Goal: Task Accomplishment & Management: Manage account settings

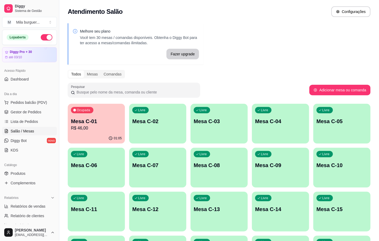
click at [98, 126] on p "R$ 46,00" at bounding box center [96, 128] width 51 height 6
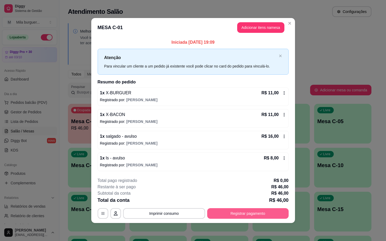
click at [232, 219] on footer "**********" at bounding box center [193, 198] width 204 height 50
click at [234, 216] on button "Registrar pagamento" at bounding box center [247, 213] width 79 height 10
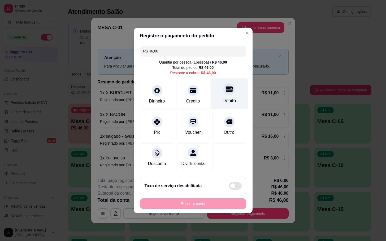
click at [240, 89] on div "Débito" at bounding box center [228, 93] width 37 height 31
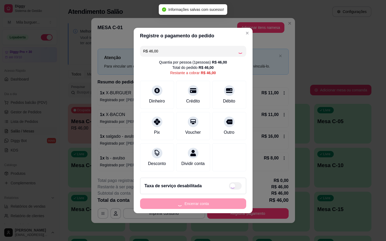
type input "R$ 0,00"
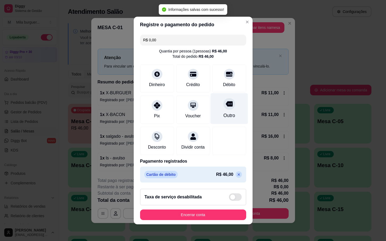
click at [223, 112] on div "Outro" at bounding box center [229, 115] width 12 height 7
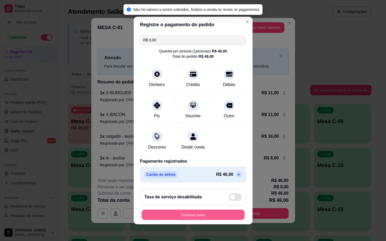
click at [165, 220] on button "Encerrar conta" at bounding box center [193, 215] width 103 height 10
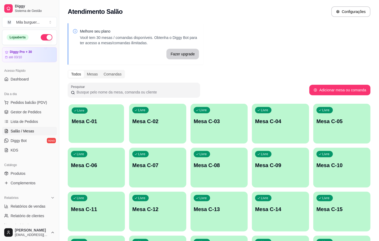
click at [88, 120] on p "Mesa C-01" at bounding box center [96, 121] width 49 height 7
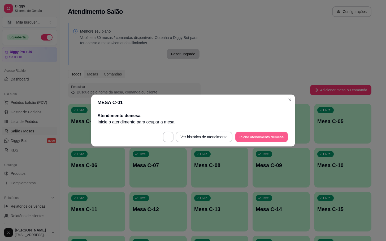
click at [257, 139] on button "Iniciar atendimento de mesa" at bounding box center [261, 137] width 52 height 10
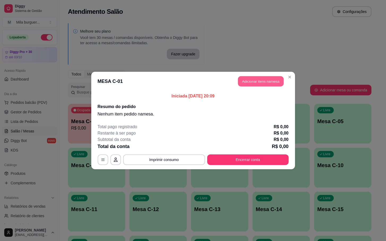
click at [273, 84] on button "Adicionar itens na mesa" at bounding box center [261, 81] width 46 height 10
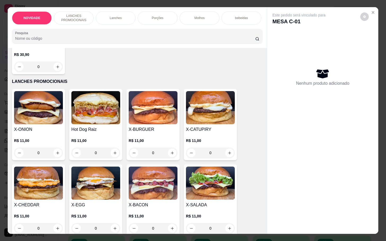
scroll to position [119, 0]
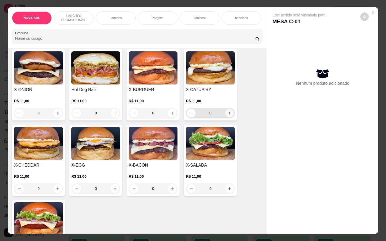
click at [230, 117] on button "increase-product-quantity" at bounding box center [229, 113] width 8 height 8
type input "1"
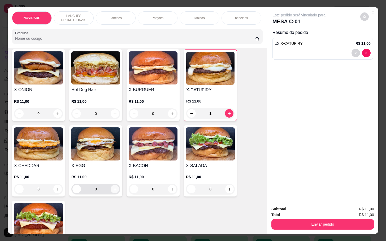
click at [113, 191] on icon "increase-product-quantity" at bounding box center [115, 189] width 4 height 4
type input "1"
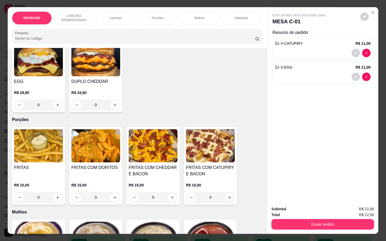
scroll to position [556, 0]
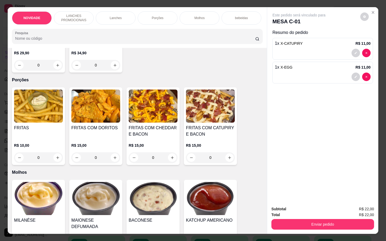
click at [52, 163] on div "0" at bounding box center [38, 157] width 49 height 11
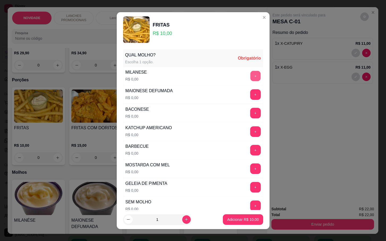
click at [250, 72] on button "+" at bounding box center [255, 76] width 10 height 10
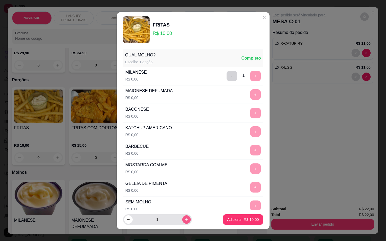
click at [182, 220] on button "increase-product-quantity" at bounding box center [186, 219] width 8 height 8
type input "2"
click at [254, 218] on div "Adicionar R$ 20,00" at bounding box center [243, 219] width 40 height 11
click at [231, 215] on button "Adicionar R$ 20,00" at bounding box center [243, 219] width 40 height 11
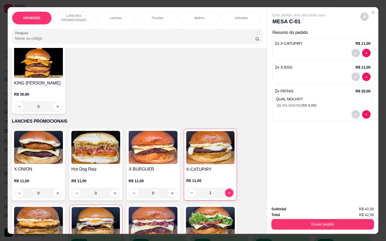
scroll to position [0, 0]
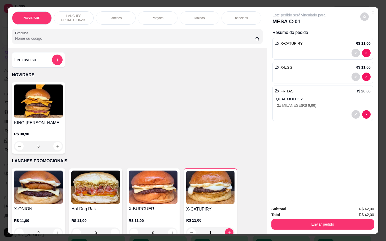
click at [48, 56] on div "Item avulso" at bounding box center [38, 59] width 53 height 15
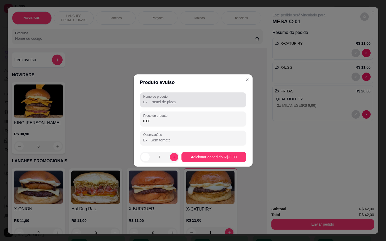
click at [190, 96] on div at bounding box center [193, 100] width 100 height 11
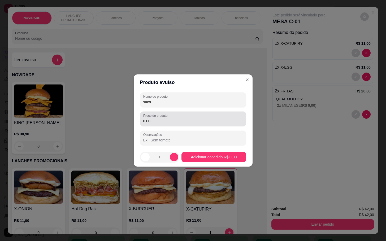
type input "suco"
click at [190, 115] on div "0,00" at bounding box center [193, 119] width 100 height 11
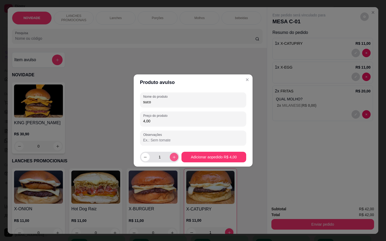
type input "4,00"
click at [172, 160] on button "increase-product-quantity" at bounding box center [174, 157] width 8 height 8
type input "2"
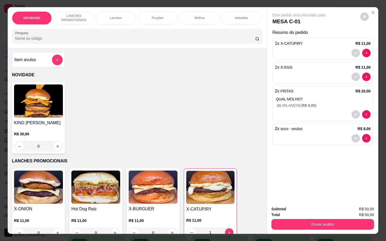
click at [61, 63] on div "Item avulso" at bounding box center [38, 59] width 53 height 15
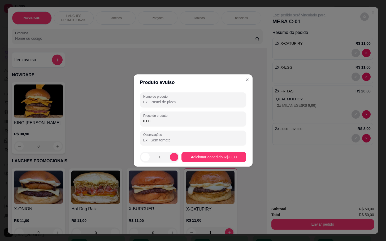
click at [186, 100] on input "Nome do produto" at bounding box center [193, 101] width 100 height 5
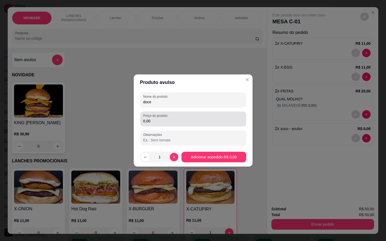
type input "doce"
click at [152, 120] on input "0,00" at bounding box center [193, 120] width 100 height 5
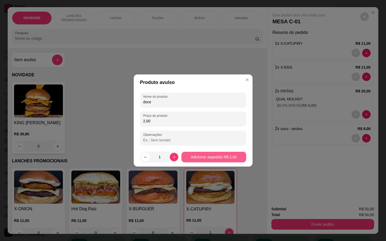
type input "2,00"
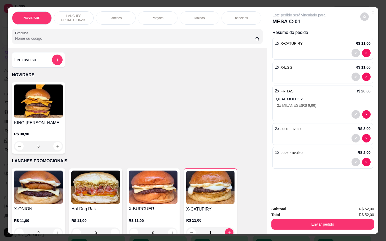
click at [281, 230] on div "Subtotal R$ 52,00 Total R$ 52,00 Enviar pedido" at bounding box center [322, 218] width 111 height 32
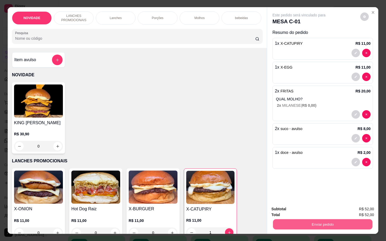
click at [277, 219] on button "Enviar pedido" at bounding box center [322, 224] width 99 height 10
click at [298, 207] on button "Não registrar e enviar pedido" at bounding box center [303, 209] width 55 height 10
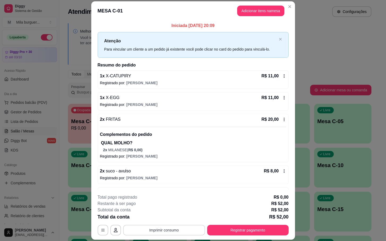
click at [169, 232] on button "Imprimir consumo" at bounding box center [164, 230] width 82 height 11
click at [167, 218] on button "IMPRESSORA" at bounding box center [162, 218] width 37 height 8
click at [159, 231] on button "Imprimir consumo" at bounding box center [164, 230] width 82 height 11
click at [160, 218] on button "IMPRESSORA" at bounding box center [162, 218] width 37 height 8
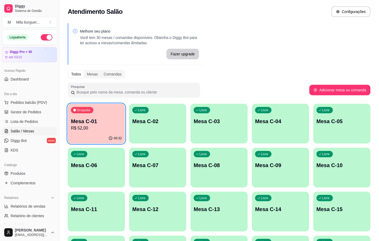
click at [109, 127] on p "R$ 52,00" at bounding box center [96, 128] width 51 height 6
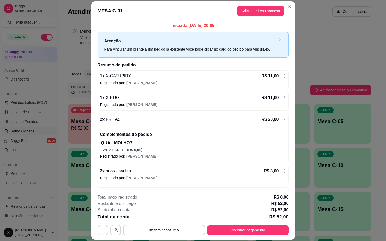
click at [119, 130] on div "Complementos do pedido QUAL MOLHO? 2 x MILANESE ( R$ 0,00 )" at bounding box center [193, 140] width 186 height 26
click at [259, 229] on button "Registrar pagamento" at bounding box center [247, 230] width 81 height 11
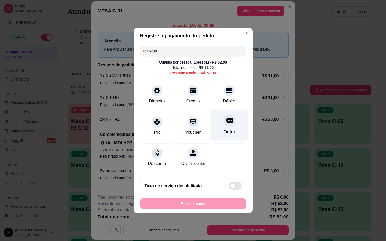
click at [227, 117] on icon at bounding box center [228, 120] width 7 height 7
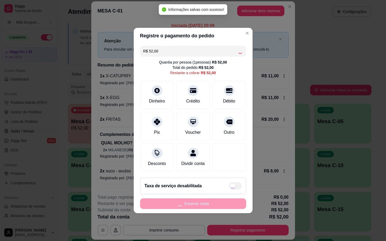
type input "R$ 0,00"
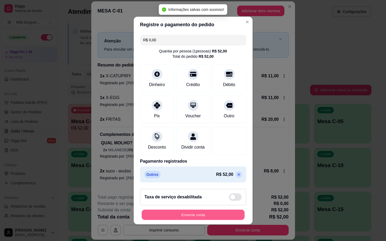
click at [222, 220] on button "Encerrar conta" at bounding box center [193, 215] width 103 height 10
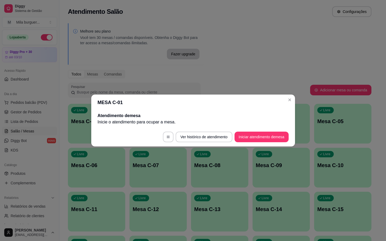
click at [290, 104] on header "MESA C-01" at bounding box center [193, 103] width 204 height 16
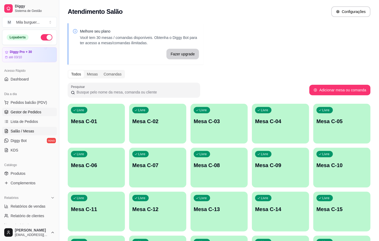
click at [20, 111] on span "Gestor de Pedidos" at bounding box center [26, 111] width 31 height 5
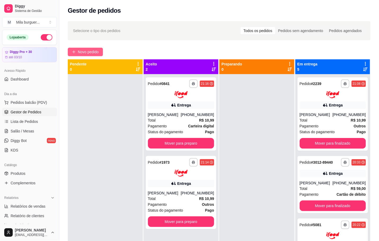
click at [94, 50] on span "Novo pedido" at bounding box center [88, 52] width 21 height 6
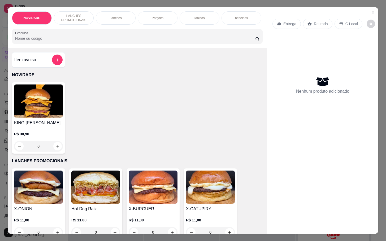
scroll to position [79, 0]
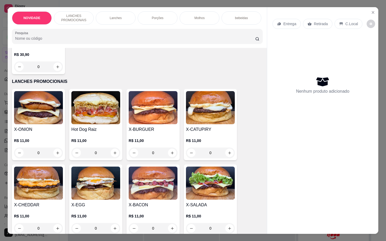
click at [111, 158] on div "0" at bounding box center [95, 153] width 49 height 11
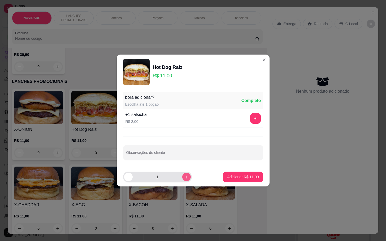
click at [184, 176] on icon "increase-product-quantity" at bounding box center [186, 177] width 4 height 4
type input "2"
click at [255, 176] on button "Adicionar R$ 22,00" at bounding box center [243, 177] width 40 height 11
type input "2"
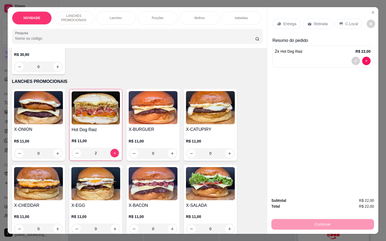
click at [307, 22] on icon at bounding box center [309, 24] width 4 height 4
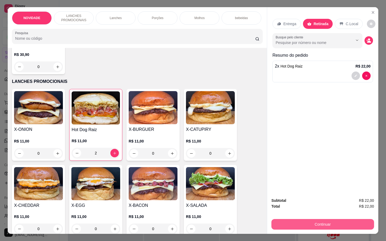
click at [282, 220] on button "Continuar" at bounding box center [322, 224] width 103 height 11
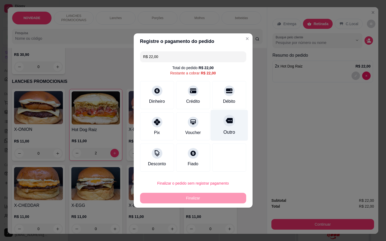
click at [216, 120] on div "Outro" at bounding box center [228, 125] width 37 height 31
type input "R$ 0,00"
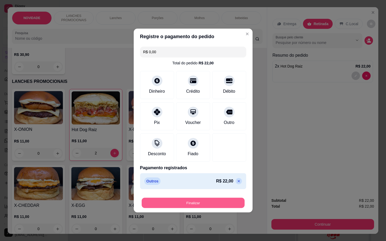
click at [205, 205] on button "Finalizar" at bounding box center [193, 203] width 103 height 10
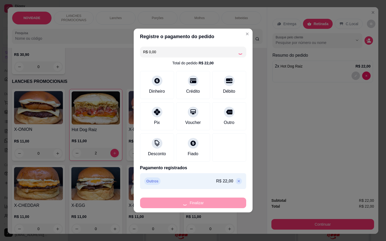
type input "0"
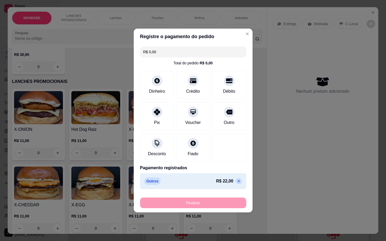
type input "-R$ 22,00"
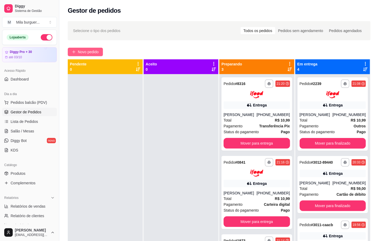
click at [88, 53] on span "Novo pedido" at bounding box center [88, 52] width 21 height 6
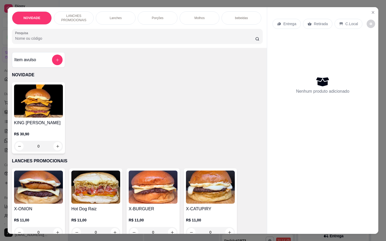
scroll to position [79, 0]
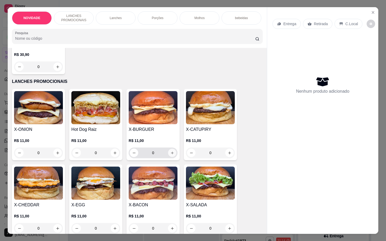
click at [170, 154] on icon "increase-product-quantity" at bounding box center [172, 153] width 4 height 4
type input "1"
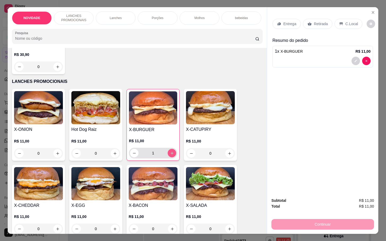
scroll to position [119, 0]
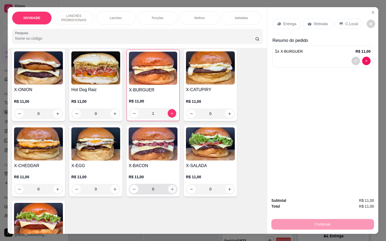
click at [172, 193] on button "increase-product-quantity" at bounding box center [172, 189] width 8 height 8
type input "1"
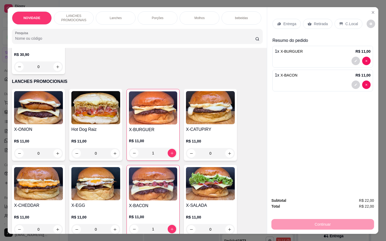
scroll to position [40, 0]
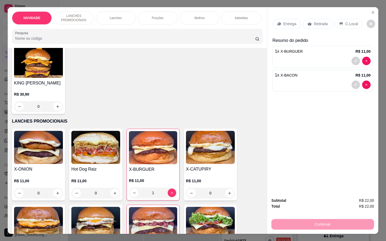
click at [111, 194] on div "0" at bounding box center [95, 193] width 49 height 11
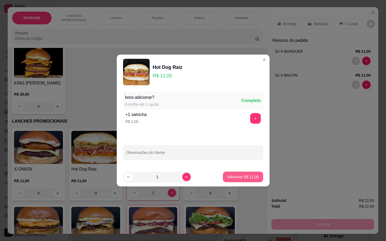
click at [235, 178] on p "Adicionar R$ 11,00" at bounding box center [243, 176] width 32 height 5
type input "1"
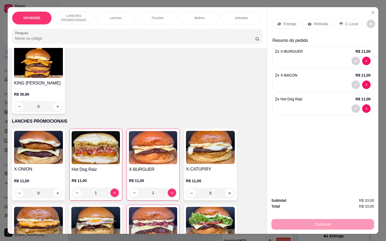
click at [311, 104] on div at bounding box center [323, 108] width 96 height 8
click at [316, 21] on p "Retirada" at bounding box center [320, 23] width 14 height 5
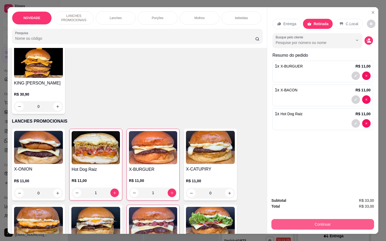
click at [320, 223] on button "Continuar" at bounding box center [322, 224] width 103 height 11
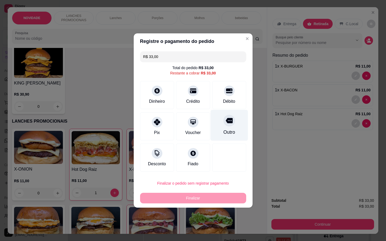
click at [216, 120] on div "Outro" at bounding box center [228, 125] width 37 height 31
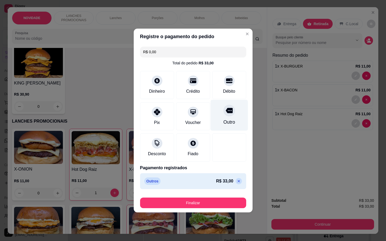
type input "R$ 0,00"
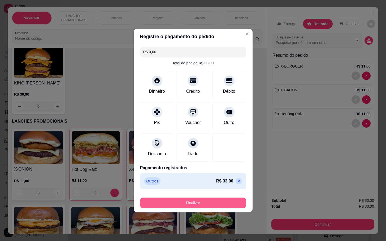
click at [218, 202] on button "Finalizar" at bounding box center [193, 203] width 106 height 11
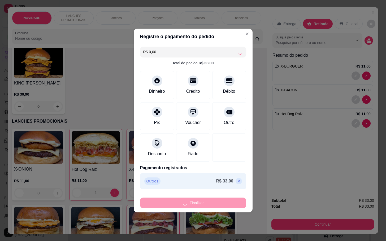
type input "0"
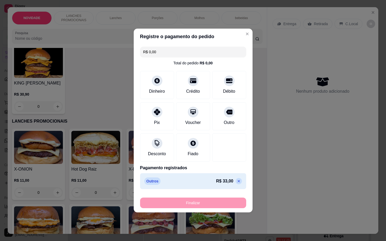
type input "-R$ 33,00"
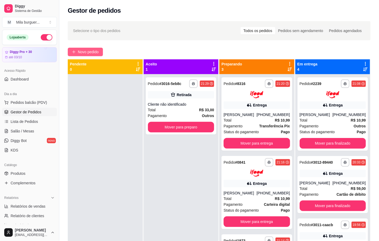
click at [94, 48] on button "Novo pedido" at bounding box center [85, 52] width 35 height 8
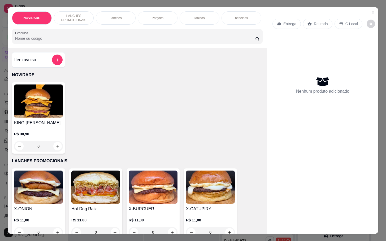
scroll to position [159, 0]
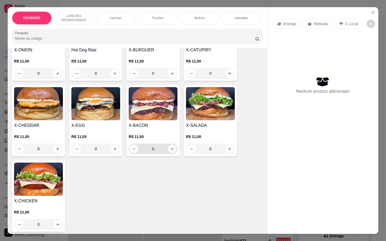
click at [171, 153] on button "increase-product-quantity" at bounding box center [172, 149] width 8 height 8
type input "1"
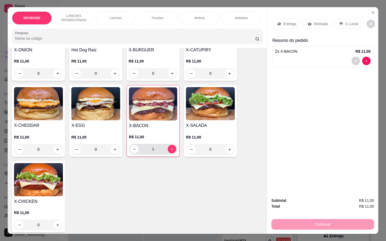
scroll to position [40, 0]
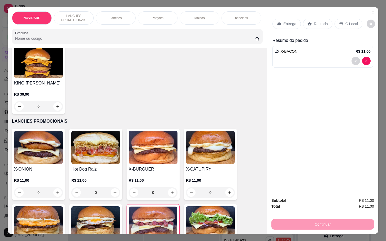
click at [112, 195] on div "0" at bounding box center [95, 192] width 49 height 11
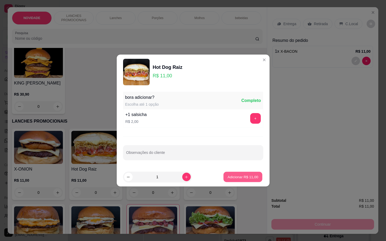
click at [225, 174] on button "Adicionar R$ 11,00" at bounding box center [242, 177] width 39 height 10
type input "1"
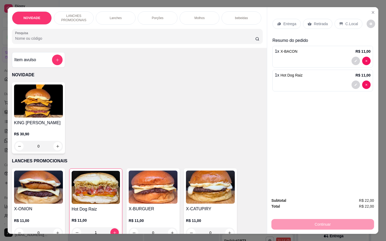
scroll to position [119, 0]
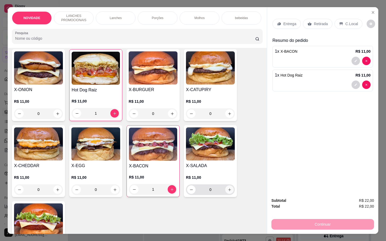
click at [228, 194] on button "increase-product-quantity" at bounding box center [229, 189] width 8 height 8
type input "1"
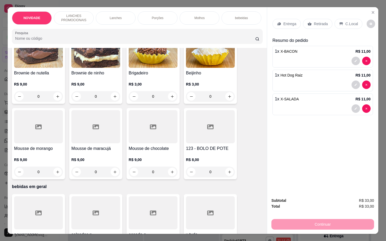
scroll to position [874, 0]
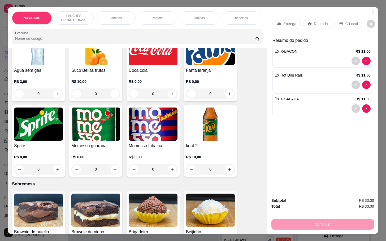
click at [169, 167] on div "0" at bounding box center [153, 169] width 49 height 11
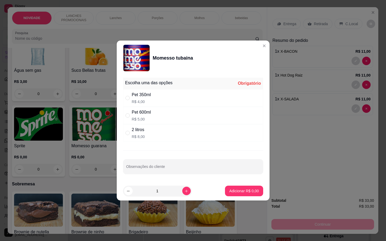
click at [173, 125] on div "2 litros R$ 8,00" at bounding box center [193, 132] width 140 height 17
radio input "true"
click at [246, 190] on p "Adicionar R$ 8,00" at bounding box center [243, 190] width 29 height 5
type input "1"
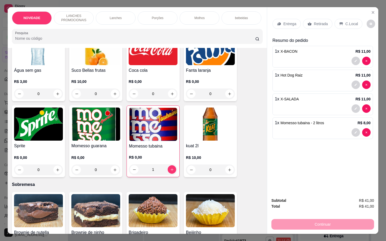
scroll to position [914, 0]
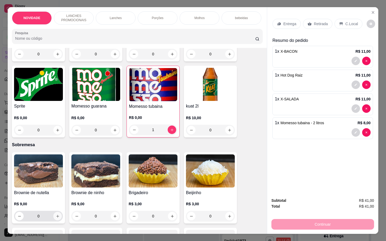
click at [56, 216] on button "increase-product-quantity" at bounding box center [57, 216] width 8 height 8
type input "1"
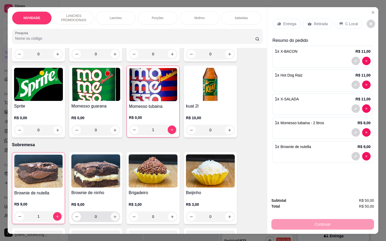
click at [110, 217] on button "increase-product-quantity" at bounding box center [114, 217] width 8 height 8
type input "1"
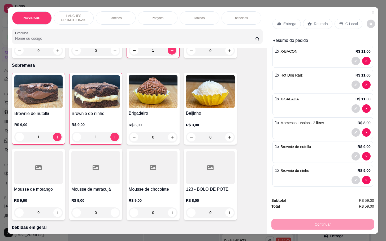
scroll to position [1033, 0]
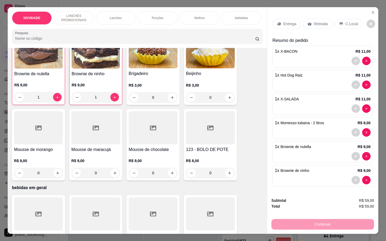
drag, startPoint x: 287, startPoint y: 151, endPoint x: 238, endPoint y: 176, distance: 55.3
click at [238, 176] on div "NOVIDADE LANCHES PROMOCIONAIS Lanches Porções Molhos bebeidas Sobremesa bebidas…" at bounding box center [193, 120] width 370 height 227
click at [249, 144] on div "Brownie de nutella R$ 9,00 1 Brownie de ninho R$ 9,00 1 Brigadeiro R$ 3,00 0 Be…" at bounding box center [137, 106] width 250 height 147
click at [309, 21] on div "Retirada" at bounding box center [317, 24] width 29 height 10
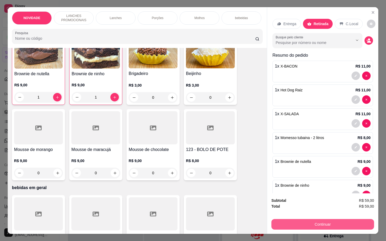
click at [304, 224] on button "Continuar" at bounding box center [322, 224] width 103 height 11
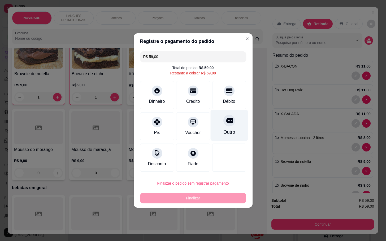
click at [233, 133] on div "Outro" at bounding box center [228, 125] width 37 height 31
type input "R$ 0,00"
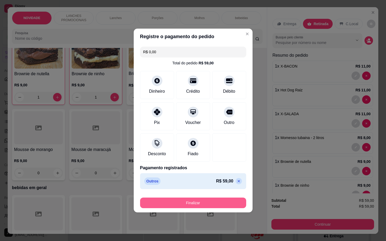
click at [225, 200] on button "Finalizar" at bounding box center [193, 203] width 106 height 11
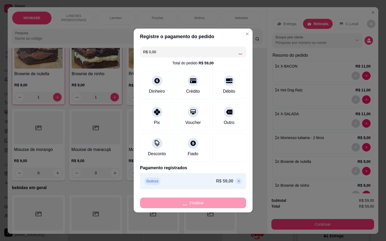
type input "0"
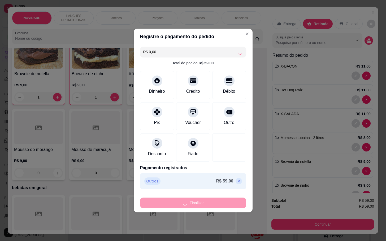
type input "0"
type input "-R$ 59,00"
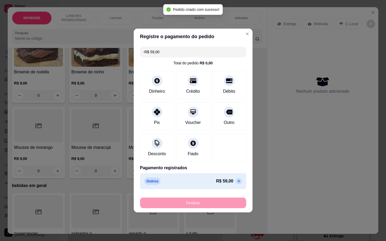
scroll to position [1031, 0]
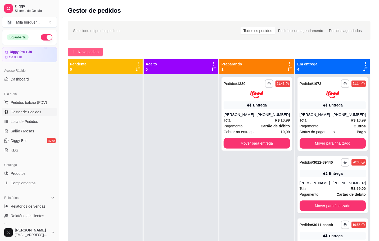
click at [75, 51] on icon "plus" at bounding box center [74, 52] width 4 height 4
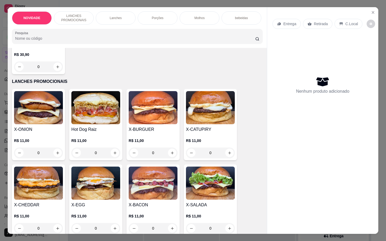
scroll to position [119, 0]
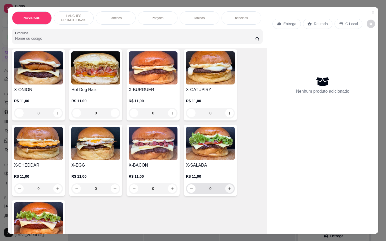
drag, startPoint x: 223, startPoint y: 196, endPoint x: 227, endPoint y: 192, distance: 6.2
click at [227, 192] on div "0" at bounding box center [210, 188] width 47 height 11
click at [227, 191] on icon "increase-product-quantity" at bounding box center [229, 189] width 4 height 4
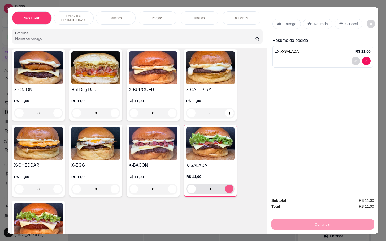
click at [227, 191] on icon "increase-product-quantity" at bounding box center [229, 189] width 4 height 4
type input "3"
click at [58, 191] on button "increase-product-quantity" at bounding box center [57, 189] width 8 height 8
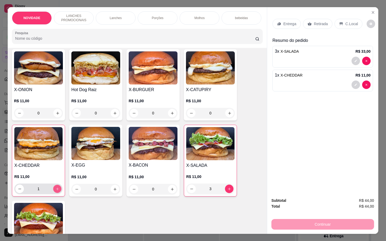
click at [58, 191] on button "increase-product-quantity" at bounding box center [57, 189] width 8 height 8
type input "2"
click at [169, 114] on button "increase-product-quantity" at bounding box center [172, 113] width 8 height 8
type input "1"
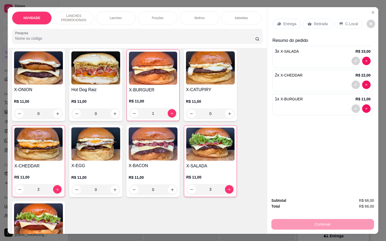
click at [241, 17] on p "bebeidas" at bounding box center [241, 18] width 13 height 4
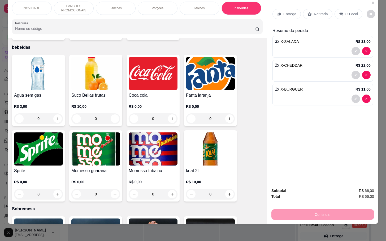
click at [170, 116] on div "0" at bounding box center [153, 118] width 49 height 11
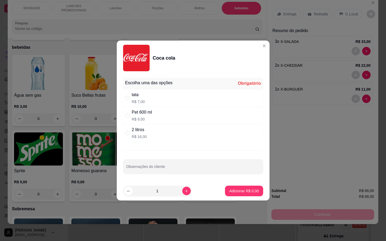
click at [174, 130] on div "2 litros R$ 16,00" at bounding box center [193, 132] width 140 height 17
radio input "true"
click at [228, 191] on p "Adicionar R$ 16,00" at bounding box center [243, 190] width 32 height 5
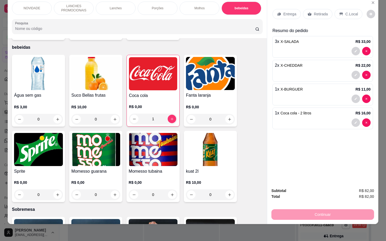
click at [131, 114] on div "1" at bounding box center [153, 119] width 48 height 11
type input "0"
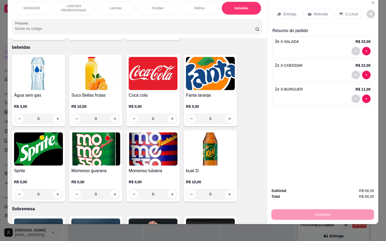
click at [226, 116] on div "0" at bounding box center [210, 118] width 49 height 11
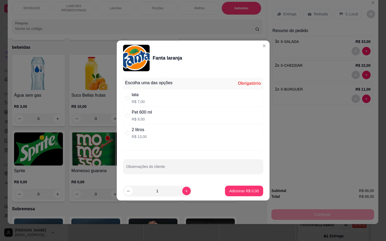
click at [178, 136] on div "2 litros R$ 13,00" at bounding box center [193, 132] width 140 height 17
radio input "true"
click at [233, 189] on p "Adicionar R$ 13,00" at bounding box center [242, 190] width 31 height 5
type input "1"
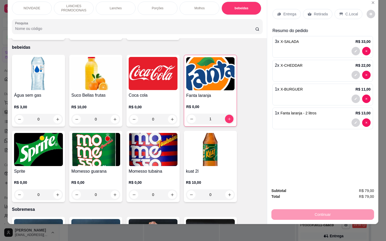
click at [313, 11] on p "Retirada" at bounding box center [320, 13] width 14 height 5
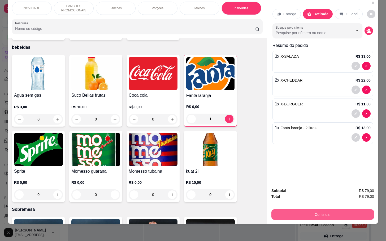
click at [335, 213] on button "Continuar" at bounding box center [322, 214] width 103 height 11
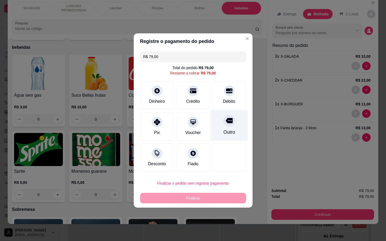
click at [222, 127] on div "Outro" at bounding box center [228, 125] width 37 height 31
type input "R$ 0,00"
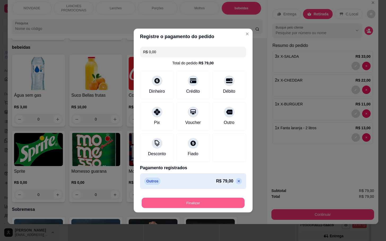
click at [211, 206] on button "Finalizar" at bounding box center [193, 203] width 103 height 10
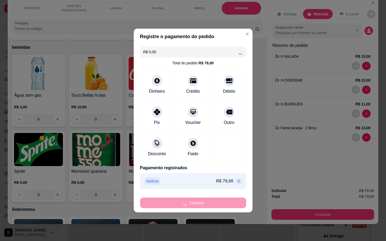
type input "0"
type input "-R$ 79,00"
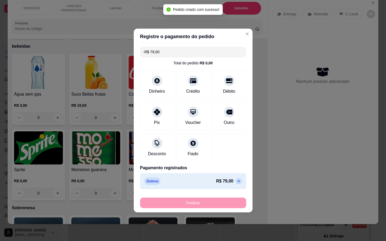
scroll to position [838, 0]
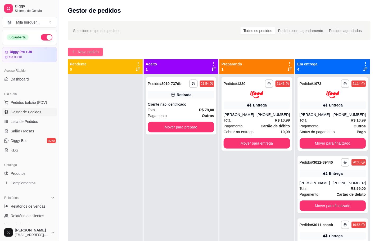
click at [98, 48] on button "Novo pedido" at bounding box center [85, 52] width 35 height 8
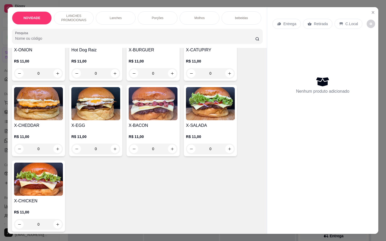
scroll to position [119, 0]
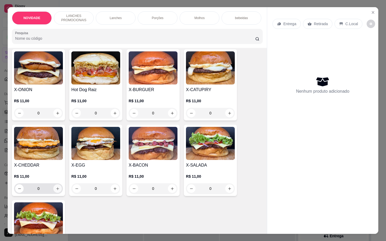
click at [56, 191] on icon "increase-product-quantity" at bounding box center [58, 189] width 4 height 4
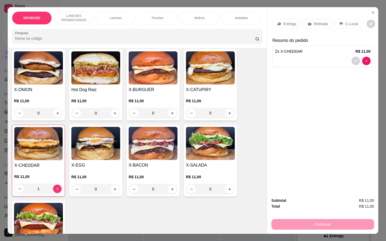
click at [60, 190] on div "X-CHEDDAR R$ 11,00 1" at bounding box center [38, 161] width 53 height 72
click at [55, 191] on icon "increase-product-quantity" at bounding box center [57, 189] width 4 height 4
type input "2"
click at [170, 189] on button "increase-product-quantity" at bounding box center [172, 189] width 8 height 8
type input "1"
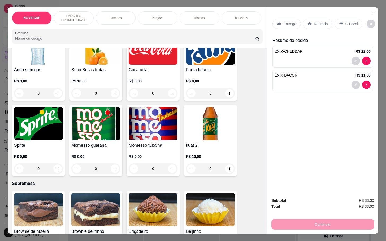
scroll to position [954, 0]
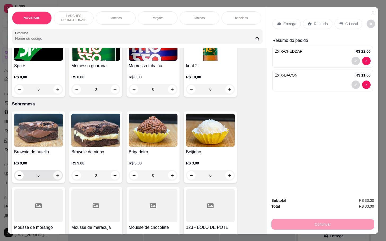
click at [56, 174] on icon "increase-product-quantity" at bounding box center [58, 176] width 4 height 4
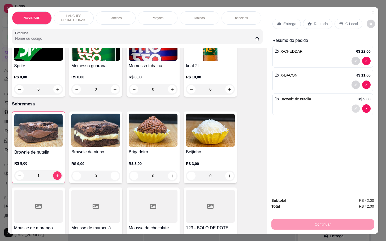
click at [352, 108] on button "decrease-product-quantity" at bounding box center [355, 109] width 8 height 8
type input "0"
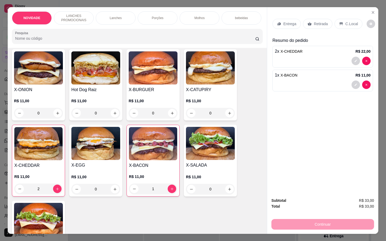
scroll to position [0, 0]
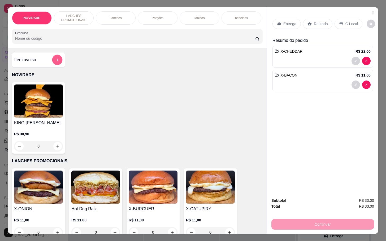
click at [54, 65] on button "add-separate-item" at bounding box center [57, 60] width 10 height 10
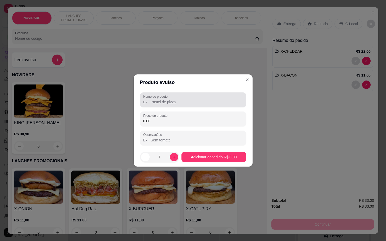
click at [193, 96] on div at bounding box center [193, 100] width 100 height 11
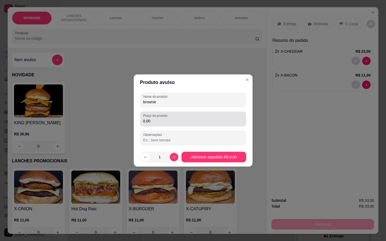
type input "brownie"
click at [189, 122] on input "0,00" at bounding box center [193, 120] width 100 height 5
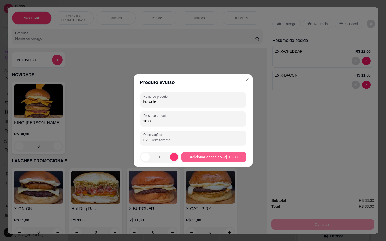
type input "10,00"
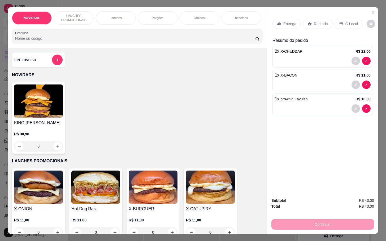
click at [313, 23] on p "Retirada" at bounding box center [320, 23] width 14 height 5
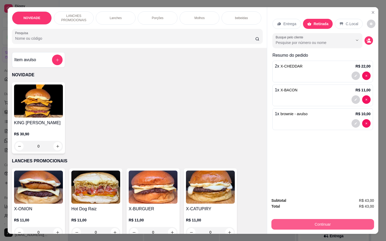
click at [349, 220] on button "Continuar" at bounding box center [322, 224] width 103 height 11
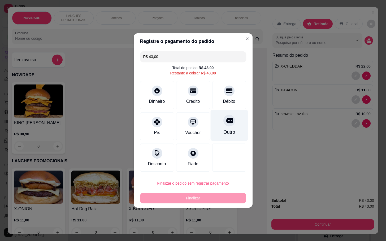
click at [232, 134] on div "Outro" at bounding box center [228, 125] width 37 height 31
type input "R$ 0,00"
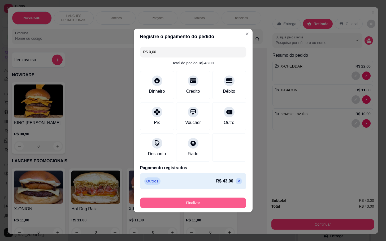
click at [208, 206] on button "Finalizar" at bounding box center [193, 203] width 106 height 11
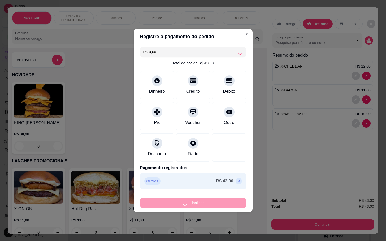
type input "0"
type input "-R$ 43,00"
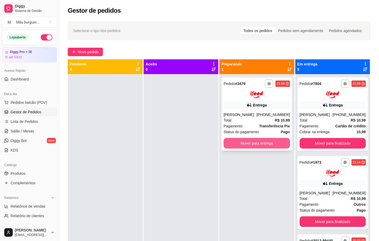
click at [238, 145] on button "Mover para entrega" at bounding box center [257, 143] width 67 height 11
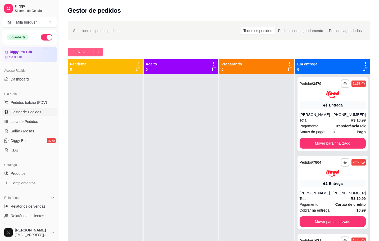
click at [92, 51] on span "Novo pedido" at bounding box center [88, 52] width 21 height 6
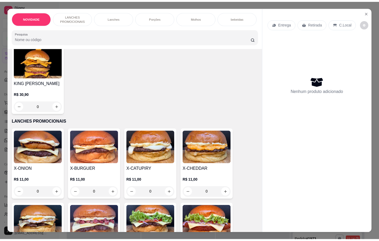
scroll to position [119, 0]
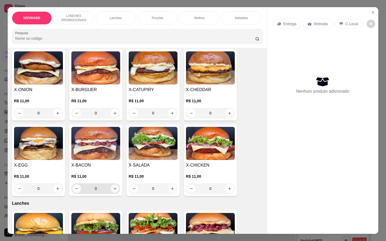
click at [111, 193] on button "increase-product-quantity" at bounding box center [115, 189] width 8 height 8
type input "1"
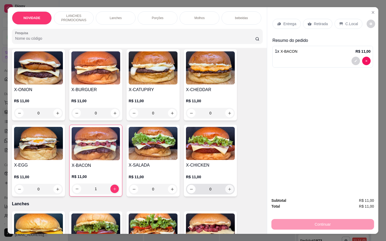
click at [228, 191] on icon "increase-product-quantity" at bounding box center [229, 189] width 4 height 4
click at [225, 189] on button "increase-product-quantity" at bounding box center [229, 189] width 8 height 8
type input "2"
click at [313, 21] on p "Retirada" at bounding box center [320, 23] width 14 height 5
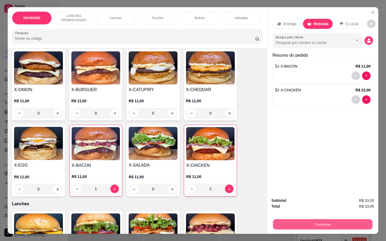
click at [302, 221] on button "Continuar" at bounding box center [322, 224] width 99 height 10
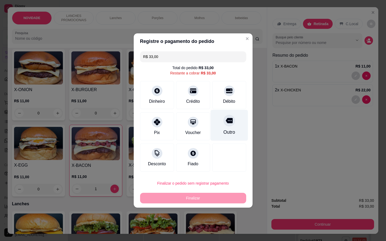
click at [223, 130] on div "Outro" at bounding box center [229, 132] width 12 height 7
type input "R$ 0,00"
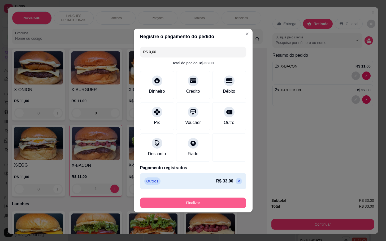
click at [178, 200] on button "Finalizar" at bounding box center [193, 203] width 106 height 11
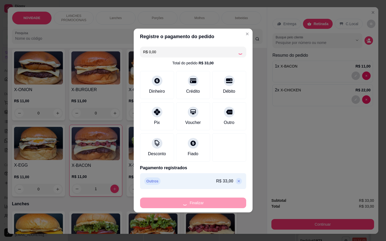
type input "0"
type input "-R$ 33,00"
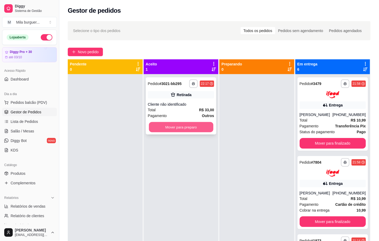
click at [196, 128] on button "Mover para preparo" at bounding box center [181, 127] width 64 height 10
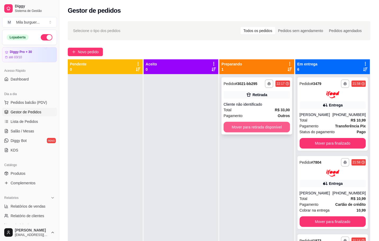
click at [269, 126] on button "Mover para retirada disponível" at bounding box center [257, 127] width 67 height 11
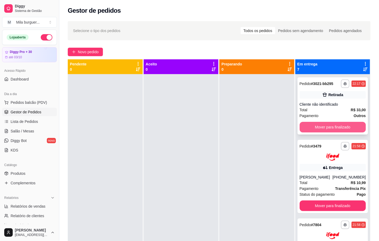
click at [320, 131] on button "Mover para finalizado" at bounding box center [333, 127] width 67 height 11
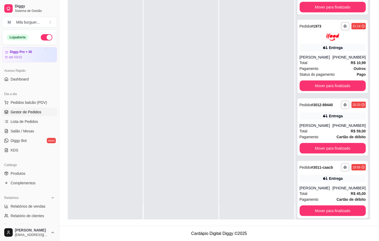
scroll to position [203, 0]
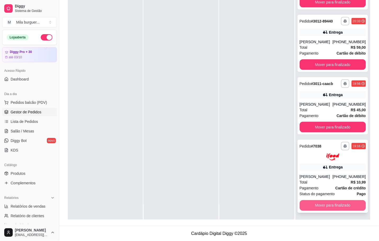
click at [316, 203] on button "Mover para finalizado" at bounding box center [333, 205] width 67 height 11
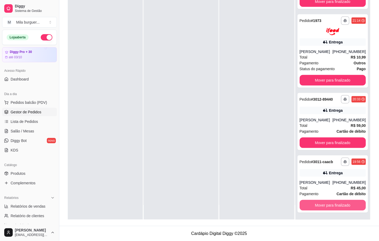
click at [316, 203] on button "Mover para finalizado" at bounding box center [333, 205] width 67 height 11
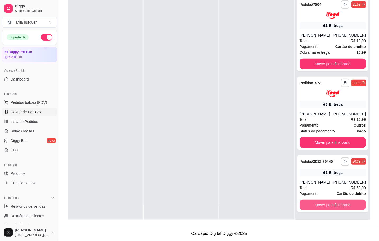
scroll to position [62, 0]
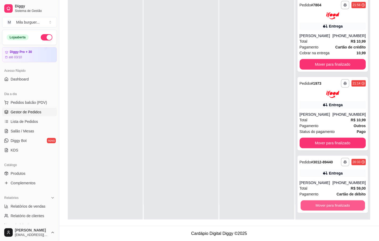
click at [316, 203] on button "Mover para finalizado" at bounding box center [333, 205] width 64 height 10
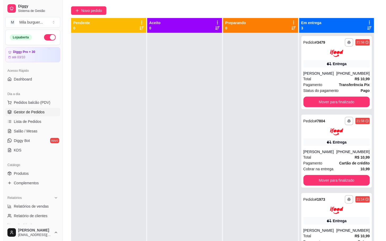
scroll to position [0, 0]
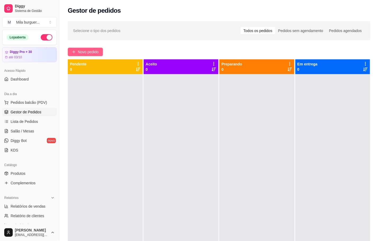
click at [100, 52] on button "Novo pedido" at bounding box center [85, 52] width 35 height 8
